Goal: Task Accomplishment & Management: Use online tool/utility

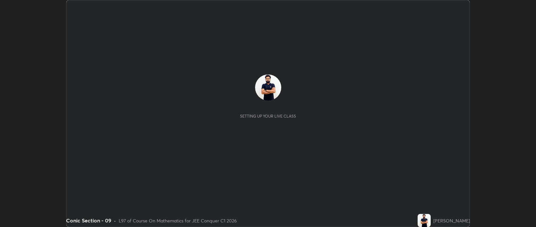
scroll to position [227, 535]
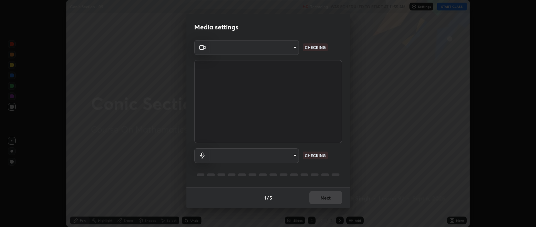
type input "cf47400daed8d5c17d176d3b062392d9492584810e8855202fae9e6f6361dcfa"
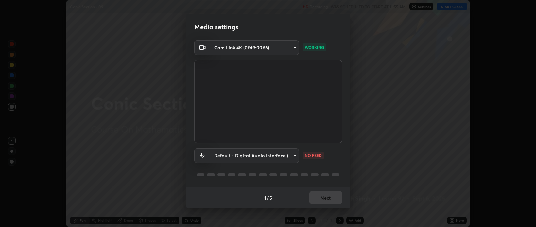
click at [293, 156] on body "Erase all Conic Section - 09 Recording WAS SCHEDULED TO START AT 11:55 AM Setti…" at bounding box center [268, 113] width 536 height 227
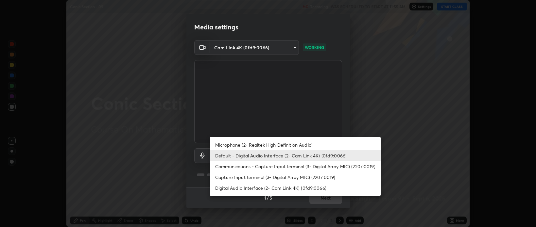
click at [265, 166] on li "Communications - Capture Input terminal (3- Digital Array MIC) (2207:0019)" at bounding box center [295, 166] width 171 height 11
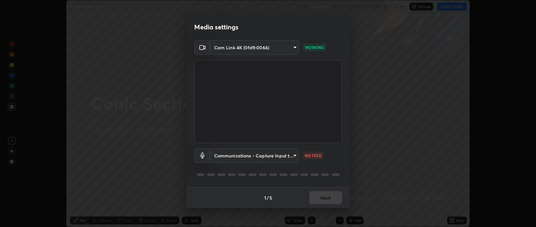
type input "communications"
click at [335, 201] on button "Next" at bounding box center [325, 197] width 33 height 13
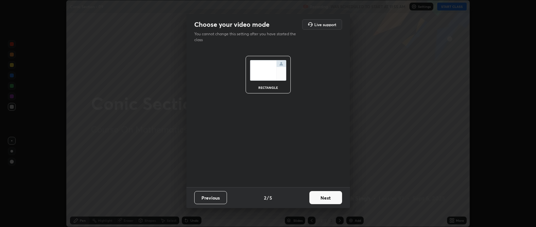
click at [334, 197] on button "Next" at bounding box center [325, 197] width 33 height 13
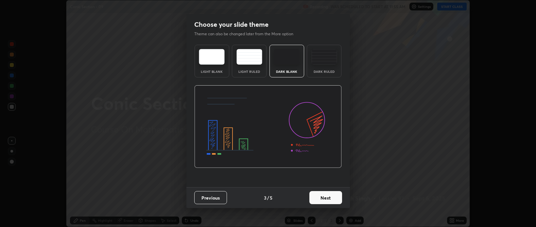
click at [334, 198] on button "Next" at bounding box center [325, 197] width 33 height 13
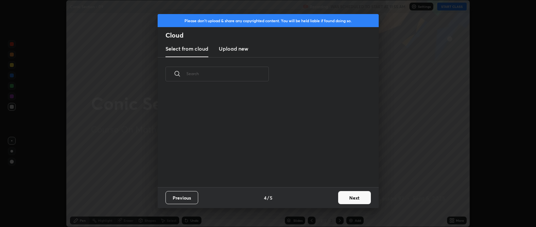
click at [348, 198] on button "Next" at bounding box center [354, 197] width 33 height 13
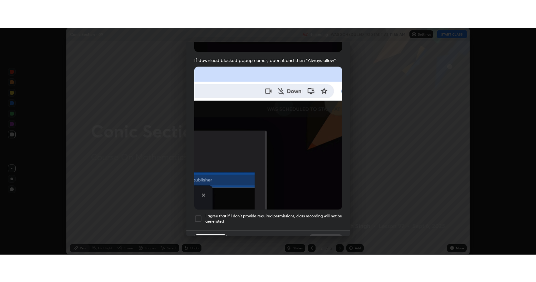
scroll to position [132, 0]
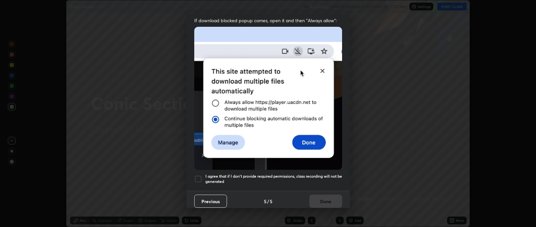
click at [195, 175] on div at bounding box center [198, 179] width 8 height 8
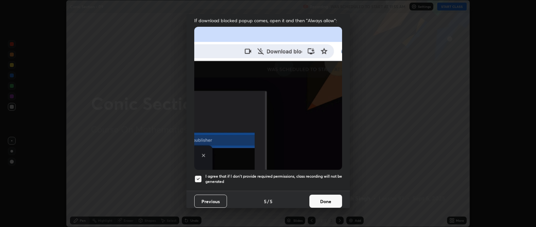
click at [314, 200] on button "Done" at bounding box center [325, 201] width 33 height 13
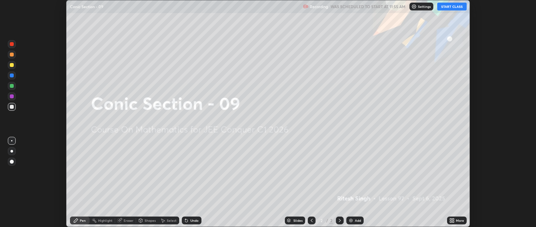
click at [453, 219] on icon at bounding box center [453, 220] width 2 height 2
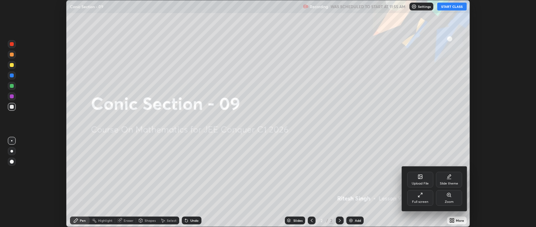
click at [422, 199] on div "Full screen" at bounding box center [420, 198] width 26 height 16
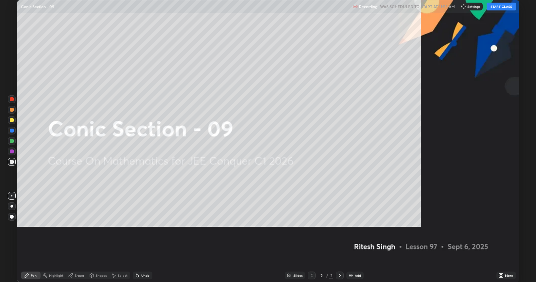
scroll to position [282, 536]
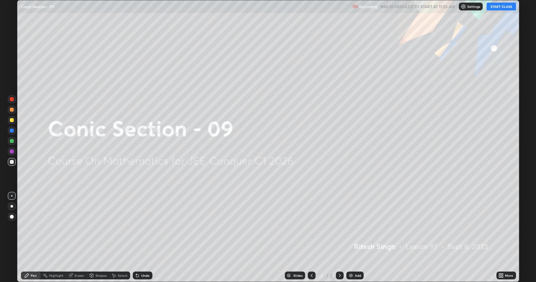
click at [503, 7] on button "START CLASS" at bounding box center [500, 7] width 29 height 8
click at [358, 227] on div "Add" at bounding box center [358, 275] width 6 height 3
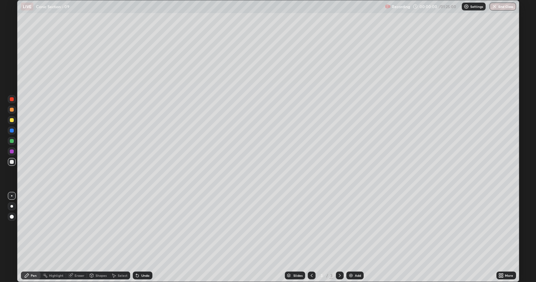
click at [359, 227] on div "Add" at bounding box center [358, 275] width 6 height 3
click at [358, 227] on div "Add" at bounding box center [354, 276] width 17 height 8
click at [357, 227] on div "Add" at bounding box center [358, 275] width 6 height 3
click at [358, 227] on div "Add" at bounding box center [358, 275] width 6 height 3
click at [357, 227] on div "Add" at bounding box center [358, 275] width 6 height 3
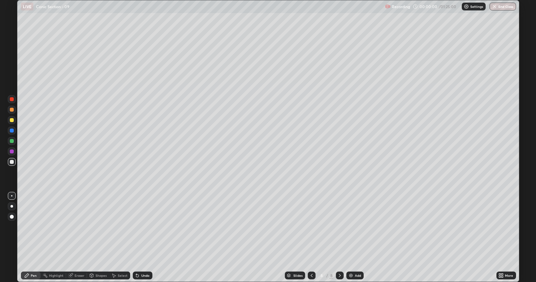
click at [357, 227] on div "Add" at bounding box center [358, 275] width 6 height 3
click at [355, 227] on div "Add" at bounding box center [358, 275] width 6 height 3
click at [311, 227] on icon at bounding box center [311, 275] width 5 height 5
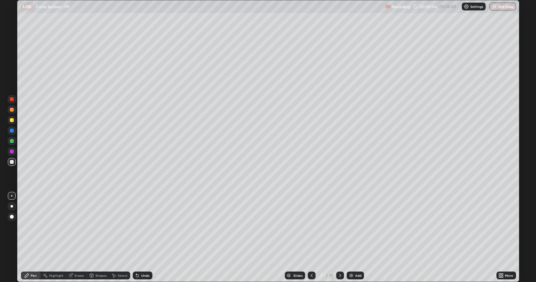
click at [311, 227] on icon at bounding box center [311, 275] width 5 height 5
click at [310, 227] on icon at bounding box center [311, 275] width 5 height 5
click at [311, 227] on icon at bounding box center [311, 275] width 5 height 5
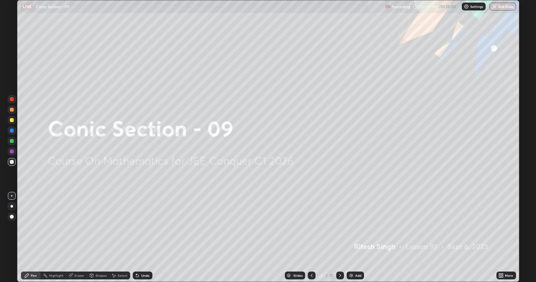
click at [338, 227] on icon at bounding box center [339, 275] width 5 height 5
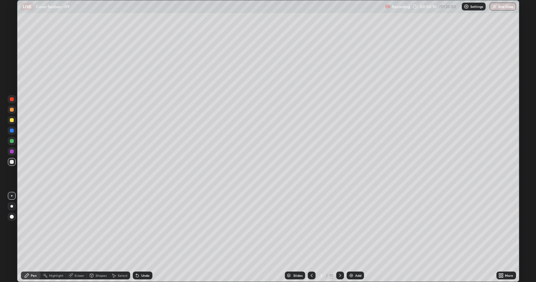
click at [13, 119] on div at bounding box center [12, 120] width 4 height 4
click at [12, 122] on div at bounding box center [12, 120] width 4 height 4
click at [139, 227] on div "Undo" at bounding box center [143, 276] width 20 height 8
click at [10, 163] on div at bounding box center [12, 162] width 4 height 4
click at [142, 227] on div "Undo" at bounding box center [143, 276] width 20 height 8
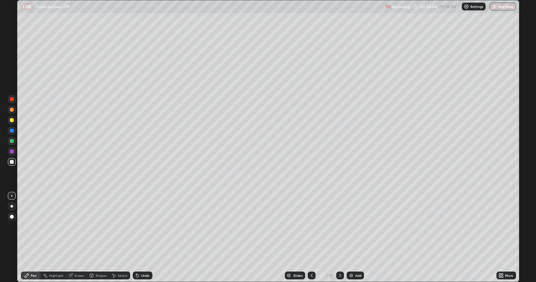
click at [142, 227] on div "Undo" at bounding box center [143, 276] width 20 height 8
click at [339, 227] on icon at bounding box center [339, 275] width 5 height 5
click at [76, 227] on div "Eraser" at bounding box center [76, 276] width 21 height 8
click at [34, 227] on div "Pen" at bounding box center [34, 275] width 6 height 3
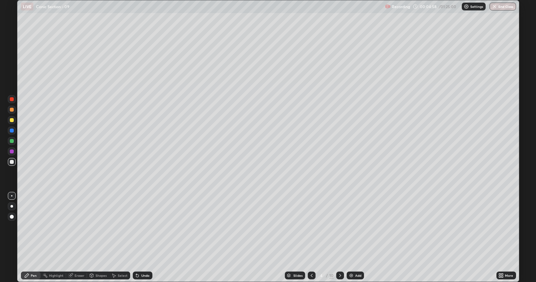
click at [143, 227] on div "Undo" at bounding box center [143, 276] width 20 height 8
click at [144, 227] on div "Undo" at bounding box center [145, 275] width 8 height 3
click at [142, 227] on div "Undo" at bounding box center [145, 275] width 8 height 3
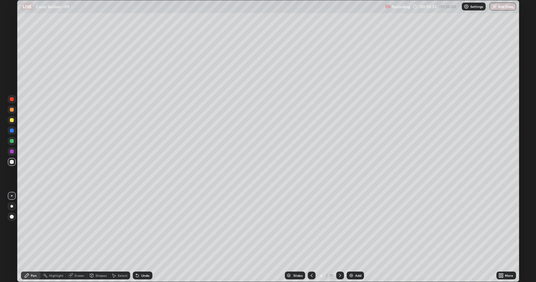
click at [143, 227] on div "Undo" at bounding box center [145, 275] width 8 height 3
click at [12, 162] on div at bounding box center [12, 162] width 4 height 4
click at [12, 121] on div at bounding box center [12, 120] width 4 height 4
click at [75, 227] on div "Eraser" at bounding box center [80, 275] width 10 height 3
click at [26, 227] on icon at bounding box center [26, 275] width 5 height 5
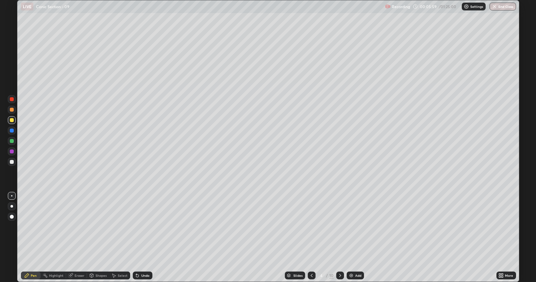
click at [138, 227] on div "Undo" at bounding box center [143, 276] width 20 height 8
click at [135, 227] on div "Undo" at bounding box center [143, 276] width 20 height 8
click at [311, 227] on icon at bounding box center [311, 275] width 5 height 5
click at [340, 227] on icon at bounding box center [339, 275] width 5 height 5
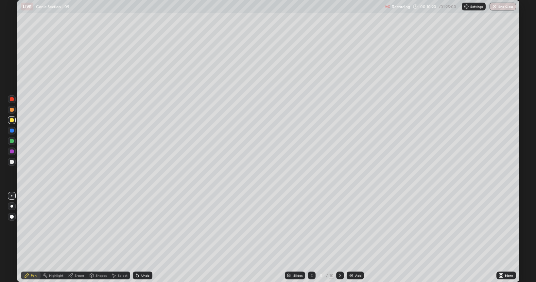
click at [310, 227] on div at bounding box center [312, 276] width 8 height 8
click at [74, 227] on div "Eraser" at bounding box center [76, 276] width 21 height 8
click at [31, 227] on div "Pen" at bounding box center [31, 276] width 20 height 8
click at [12, 163] on div at bounding box center [12, 162] width 4 height 4
click at [31, 227] on div "Pen" at bounding box center [31, 276] width 20 height 8
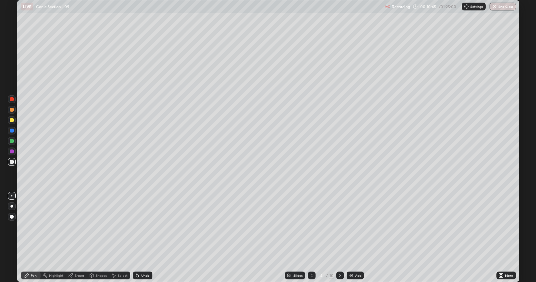
click at [143, 227] on div "Undo" at bounding box center [145, 275] width 8 height 3
click at [339, 227] on icon at bounding box center [339, 275] width 5 height 5
click at [78, 227] on div "Eraser" at bounding box center [80, 275] width 10 height 3
click at [27, 227] on icon at bounding box center [26, 275] width 5 height 5
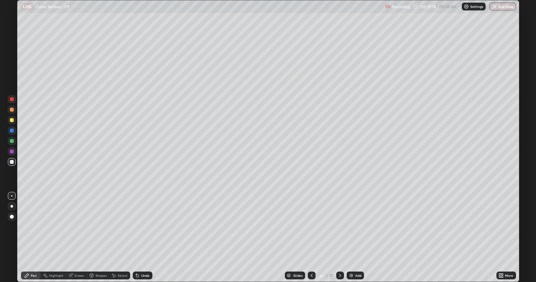
click at [144, 227] on div "Undo" at bounding box center [145, 275] width 8 height 3
click at [340, 227] on icon at bounding box center [339, 275] width 5 height 5
click at [311, 227] on icon at bounding box center [311, 275] width 5 height 5
click at [339, 227] on icon at bounding box center [339, 275] width 5 height 5
click at [76, 227] on div "Eraser" at bounding box center [80, 275] width 10 height 3
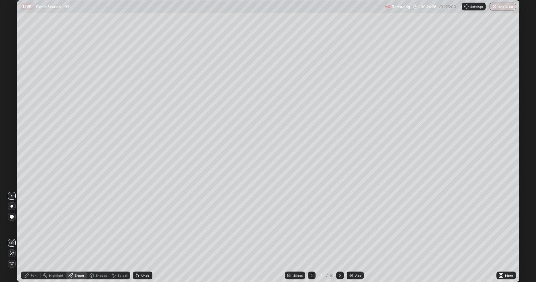
click at [33, 227] on div "Pen" at bounding box center [31, 276] width 20 height 8
click at [144, 227] on div "Undo" at bounding box center [143, 276] width 20 height 8
click at [79, 227] on div "Eraser" at bounding box center [76, 276] width 21 height 8
click at [31, 227] on div "Pen" at bounding box center [31, 276] width 20 height 8
click at [76, 227] on div "Eraser" at bounding box center [80, 275] width 10 height 3
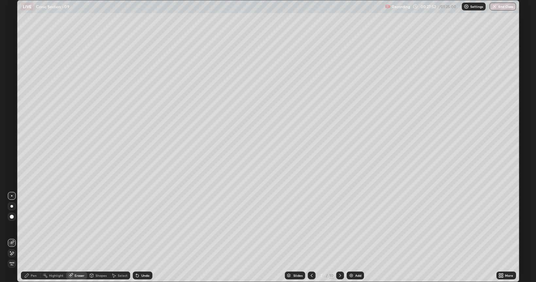
click at [29, 227] on div "Pen" at bounding box center [31, 276] width 20 height 8
click at [77, 227] on div "Eraser" at bounding box center [80, 275] width 10 height 3
click at [32, 227] on div "Pen" at bounding box center [34, 275] width 6 height 3
click at [146, 227] on div "Undo" at bounding box center [145, 275] width 8 height 3
click at [144, 227] on div "Undo" at bounding box center [145, 275] width 8 height 3
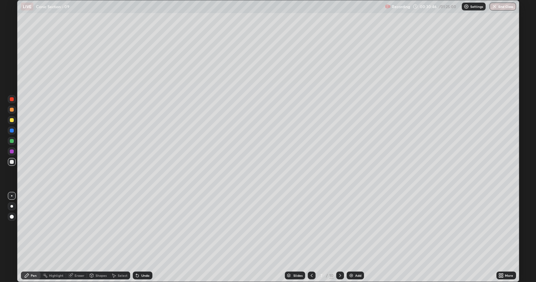
click at [145, 227] on div "Undo" at bounding box center [143, 276] width 20 height 8
click at [146, 227] on div "Undo" at bounding box center [143, 276] width 20 height 8
click at [144, 227] on div "Undo" at bounding box center [145, 275] width 8 height 3
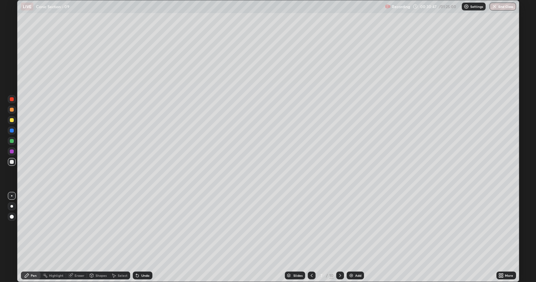
click at [144, 227] on div "Undo" at bounding box center [145, 275] width 8 height 3
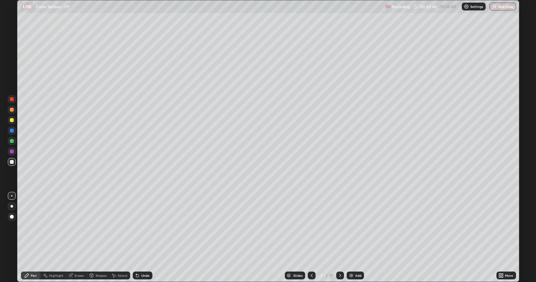
click at [144, 227] on div "Undo" at bounding box center [145, 275] width 8 height 3
click at [143, 227] on div "Undo" at bounding box center [145, 275] width 8 height 3
click at [144, 227] on div "Undo" at bounding box center [145, 275] width 8 height 3
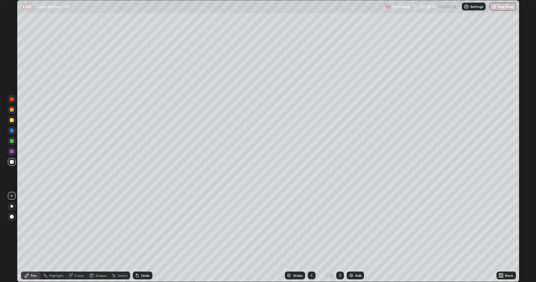
click at [142, 227] on div "Undo" at bounding box center [143, 276] width 20 height 8
click at [143, 227] on div "Undo" at bounding box center [143, 276] width 20 height 8
click at [142, 227] on div "Undo" at bounding box center [143, 276] width 20 height 8
click at [312, 227] on icon at bounding box center [311, 275] width 5 height 5
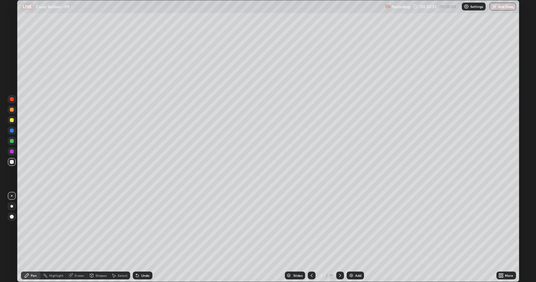
click at [311, 227] on icon at bounding box center [311, 275] width 5 height 5
click at [339, 227] on icon at bounding box center [339, 275] width 5 height 5
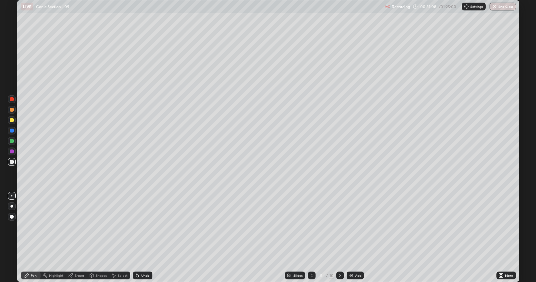
click at [339, 227] on icon at bounding box center [339, 275] width 5 height 5
click at [339, 227] on icon at bounding box center [340, 275] width 2 height 3
click at [339, 227] on icon at bounding box center [339, 275] width 5 height 5
click at [76, 227] on div "Eraser" at bounding box center [80, 275] width 10 height 3
click at [33, 227] on div "Pen" at bounding box center [34, 275] width 6 height 3
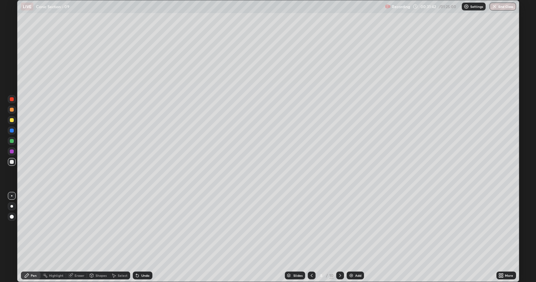
click at [311, 227] on icon at bounding box center [311, 275] width 5 height 5
click at [77, 227] on div "Eraser" at bounding box center [76, 276] width 21 height 8
click at [33, 227] on div "Pen" at bounding box center [34, 275] width 6 height 3
click at [337, 227] on icon at bounding box center [339, 275] width 5 height 5
click at [312, 227] on icon at bounding box center [311, 275] width 5 height 5
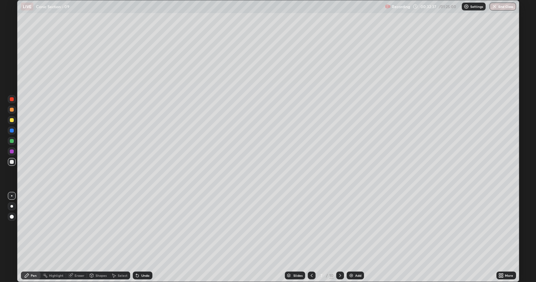
click at [339, 227] on icon at bounding box center [339, 275] width 5 height 5
click at [312, 227] on icon at bounding box center [312, 275] width 2 height 3
click at [340, 227] on icon at bounding box center [340, 275] width 2 height 3
click at [76, 227] on div "Eraser" at bounding box center [80, 275] width 10 height 3
click at [28, 227] on icon at bounding box center [26, 275] width 5 height 5
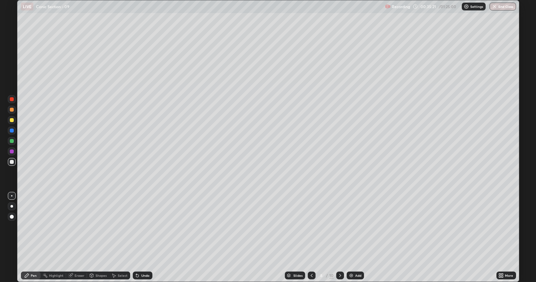
click at [311, 227] on icon at bounding box center [312, 275] width 2 height 3
click at [339, 227] on icon at bounding box center [339, 275] width 5 height 5
click at [143, 227] on div "Undo" at bounding box center [143, 276] width 20 height 8
click at [308, 227] on div at bounding box center [312, 276] width 8 height 8
click at [339, 227] on icon at bounding box center [339, 275] width 5 height 5
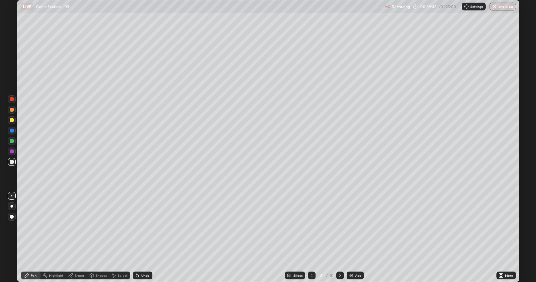
click at [338, 227] on icon at bounding box center [339, 275] width 5 height 5
click at [141, 227] on div "Undo" at bounding box center [145, 275] width 8 height 3
click at [142, 227] on div "Undo" at bounding box center [143, 276] width 20 height 8
click at [139, 227] on div "Undo" at bounding box center [143, 276] width 20 height 8
click at [140, 227] on div "Undo" at bounding box center [143, 276] width 20 height 8
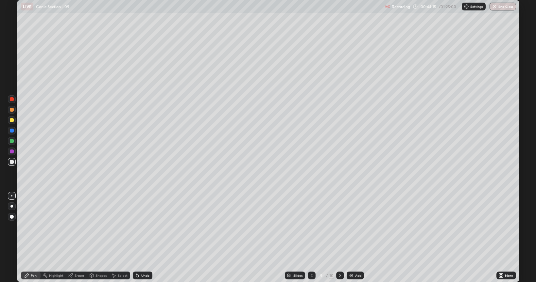
click at [339, 227] on icon at bounding box center [339, 275] width 5 height 5
click at [142, 227] on div "Undo" at bounding box center [145, 275] width 8 height 3
click at [143, 227] on div "Undo" at bounding box center [143, 276] width 20 height 8
click at [11, 163] on div at bounding box center [12, 162] width 4 height 4
click at [352, 227] on img at bounding box center [350, 275] width 5 height 5
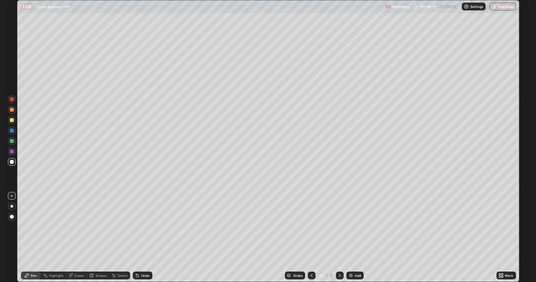
click at [311, 227] on div at bounding box center [312, 275] width 8 height 13
click at [340, 227] on icon at bounding box center [339, 275] width 5 height 5
click at [311, 227] on icon at bounding box center [311, 275] width 5 height 5
click at [339, 227] on icon at bounding box center [339, 275] width 5 height 5
click at [355, 227] on div "Add" at bounding box center [354, 276] width 17 height 8
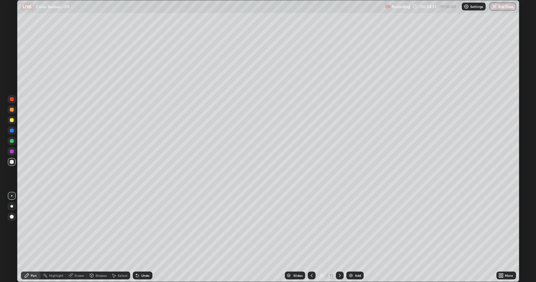
click at [339, 227] on icon at bounding box center [339, 275] width 5 height 5
click at [353, 227] on div "Add" at bounding box center [354, 276] width 17 height 8
click at [142, 227] on div "Undo" at bounding box center [145, 275] width 8 height 3
click at [139, 227] on div "Undo" at bounding box center [143, 276] width 20 height 8
click at [310, 227] on icon at bounding box center [311, 275] width 5 height 5
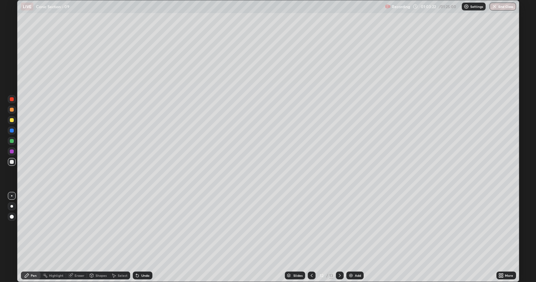
click at [339, 227] on icon at bounding box center [339, 275] width 5 height 5
click at [310, 227] on icon at bounding box center [311, 275] width 5 height 5
click at [338, 227] on icon at bounding box center [339, 275] width 5 height 5
click at [511, 4] on button "End Class" at bounding box center [502, 7] width 26 height 8
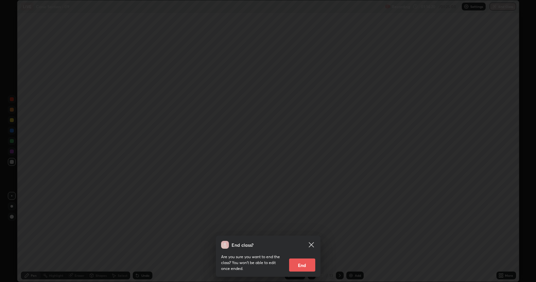
click at [299, 227] on button "End" at bounding box center [302, 265] width 26 height 13
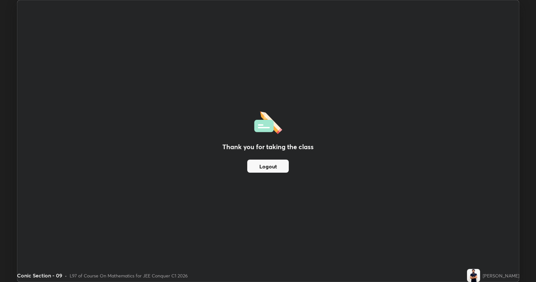
click at [299, 227] on div "Thank you for taking the class Logout" at bounding box center [267, 141] width 501 height 282
click at [273, 166] on button "Logout" at bounding box center [268, 166] width 42 height 13
